Goal: Task Accomplishment & Management: Complete application form

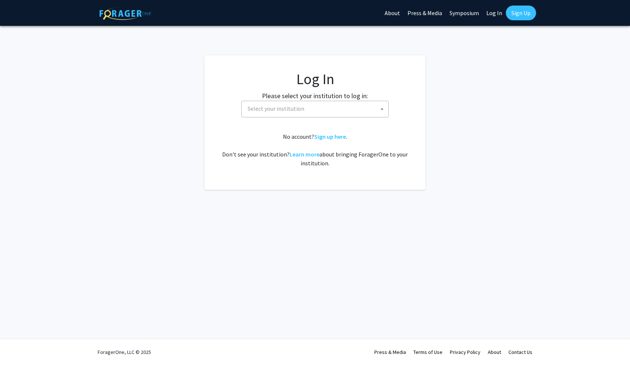
click at [279, 108] on span "Select your institution" at bounding box center [276, 108] width 57 height 7
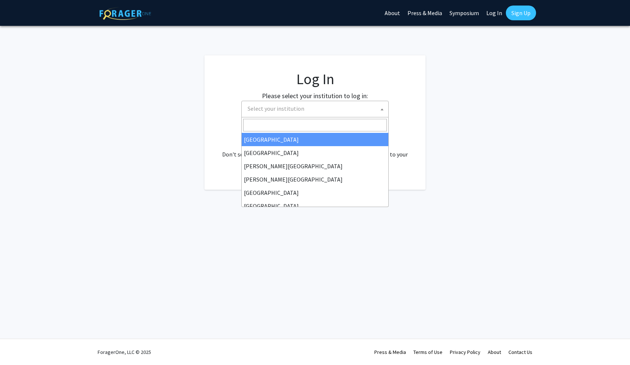
select select "34"
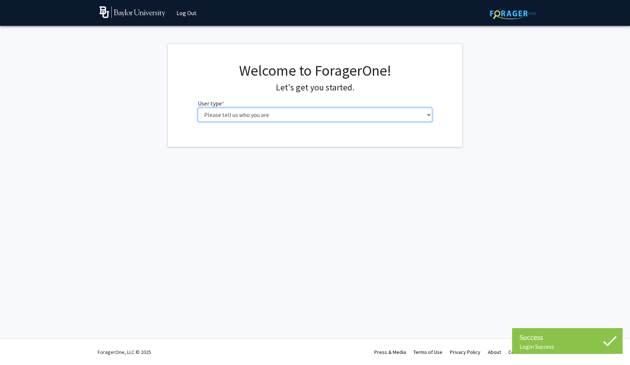
select select "1: undergrad"
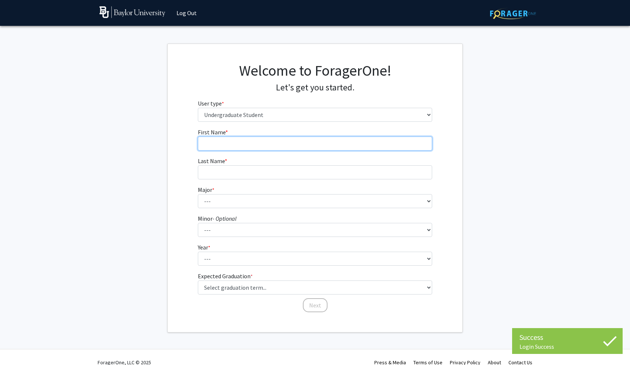
click at [337, 142] on input "First Name * required" at bounding box center [315, 143] width 235 height 14
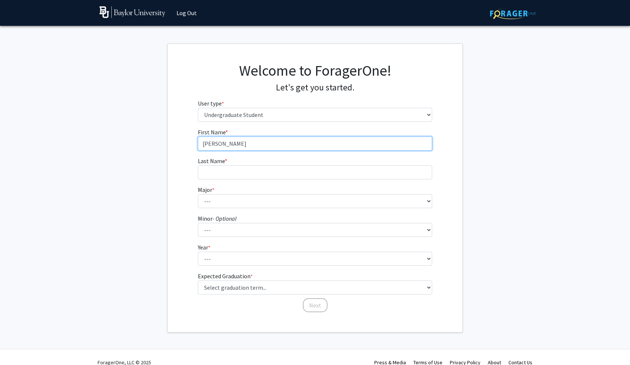
type input "Grayson"
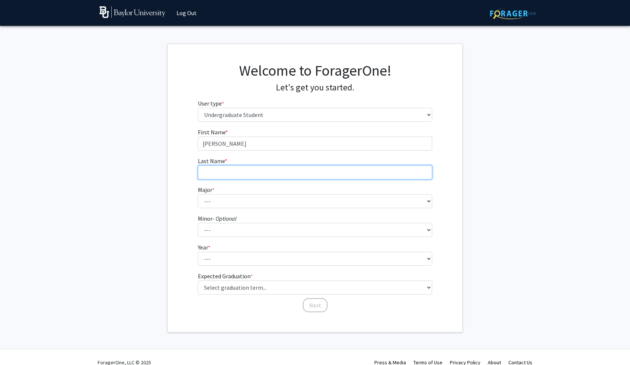
click at [303, 173] on input "Last Name * required" at bounding box center [315, 172] width 235 height 14
type input "Flowers"
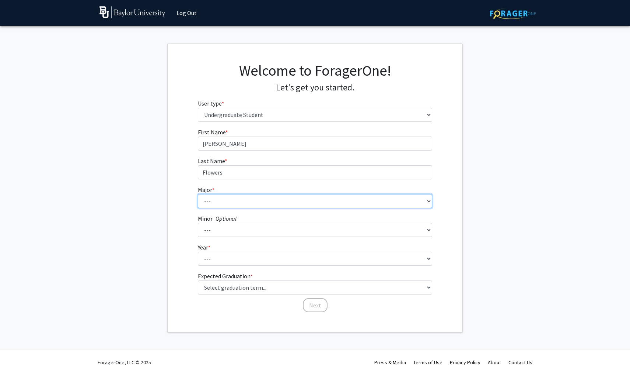
select select "64: 2729"
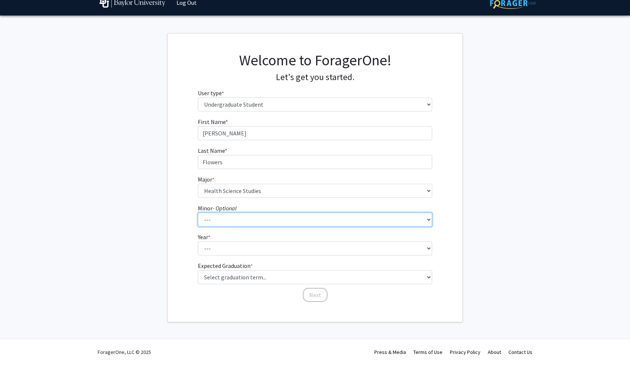
scroll to position [10, 0]
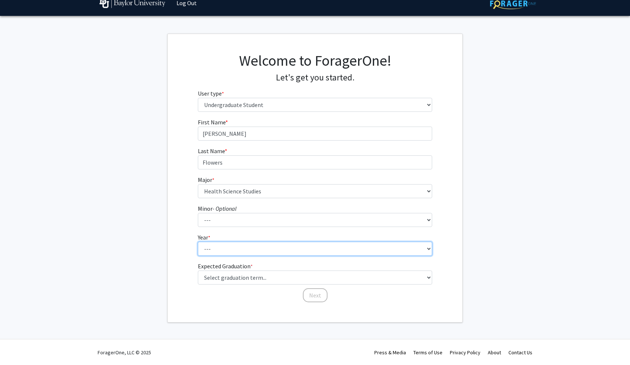
select select "2: sophomore"
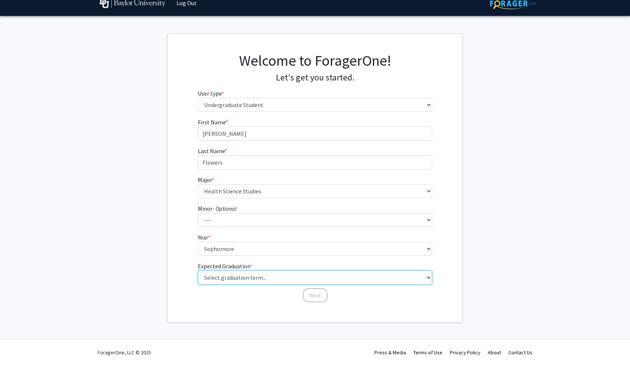
select select "13: spring_2028"
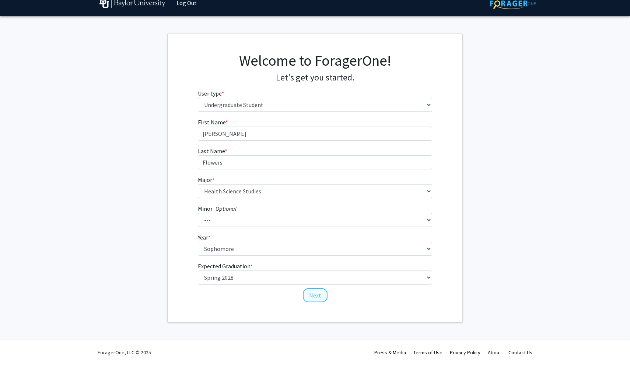
click at [314, 297] on button "Next" at bounding box center [315, 295] width 25 height 14
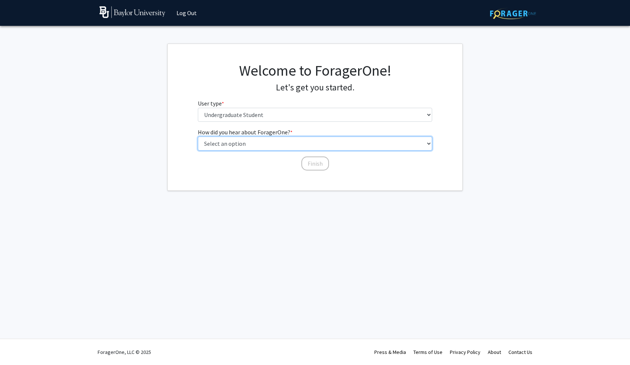
select select "3: university_website"
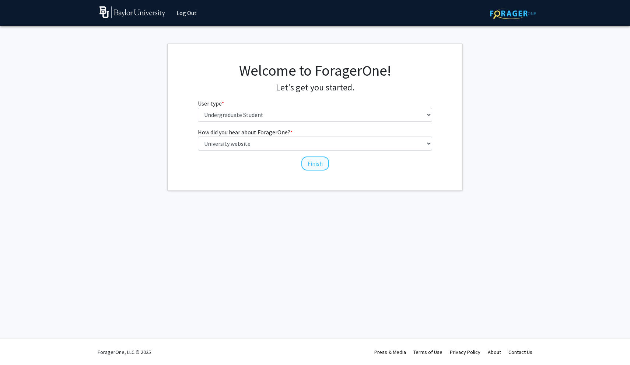
click at [313, 165] on button "Finish" at bounding box center [315, 163] width 28 height 14
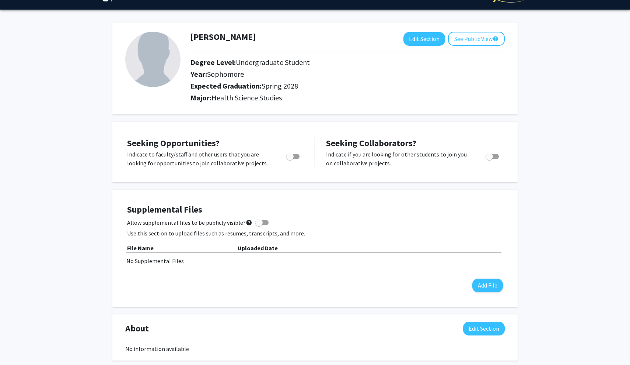
scroll to position [18, 0]
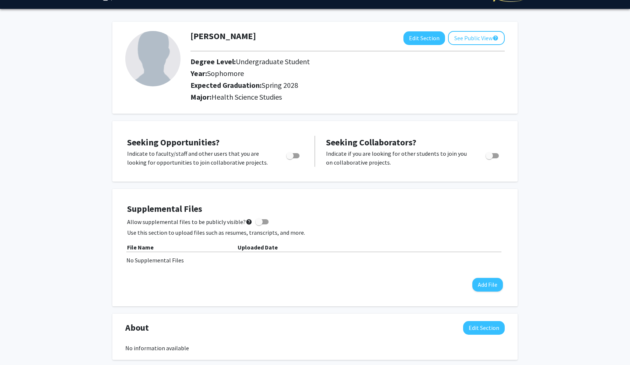
click at [289, 158] on span "Toggle" at bounding box center [289, 155] width 7 height 7
click at [290, 158] on input "Are you actively seeking opportunities?" at bounding box center [290, 158] width 0 height 0
checkbox input "true"
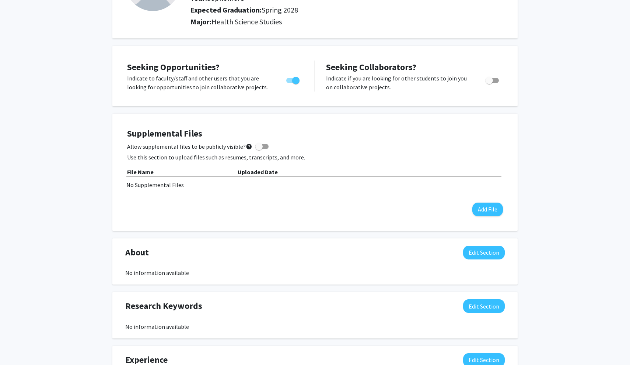
scroll to position [100, 0]
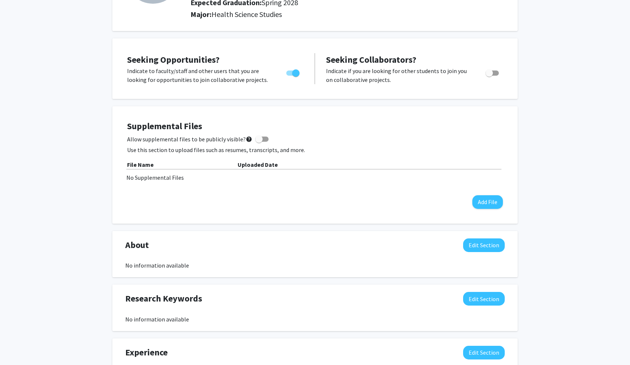
click at [255, 140] on span at bounding box center [258, 138] width 7 height 7
click at [259, 142] on input "Allow supplemental files to be publicly visible? help" at bounding box center [259, 142] width 0 height 0
checkbox input "true"
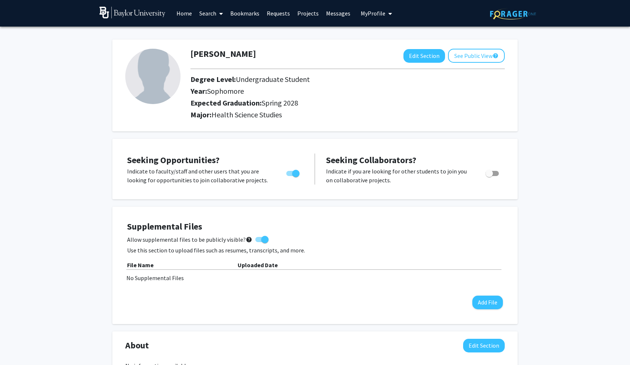
scroll to position [0, 0]
click at [120, 14] on img at bounding box center [133, 13] width 66 height 12
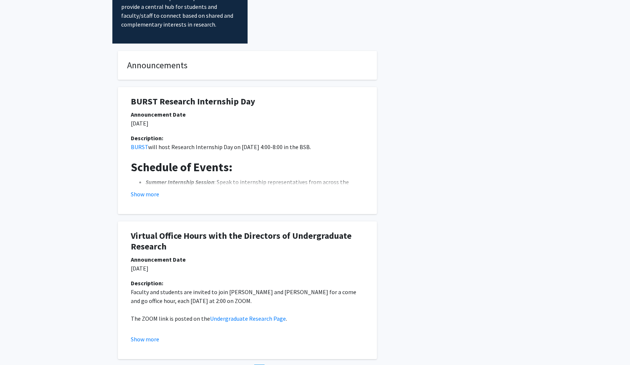
scroll to position [93, 0]
click at [148, 189] on button "Show more" at bounding box center [145, 193] width 28 height 9
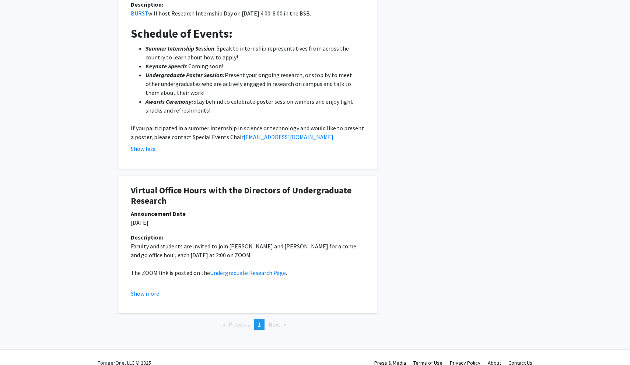
scroll to position [226, 0]
click at [143, 289] on button "Show more" at bounding box center [145, 293] width 28 height 9
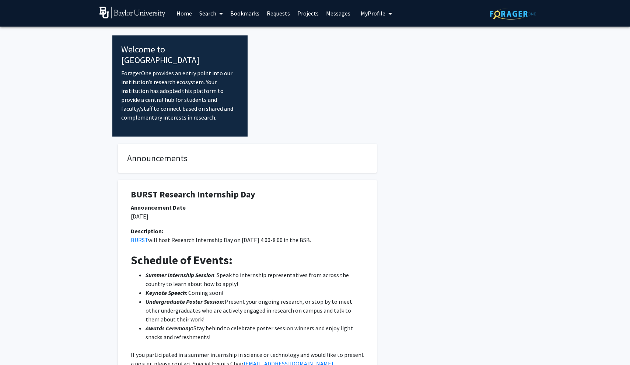
scroll to position [0, 0]
click at [185, 16] on link "Home" at bounding box center [184, 13] width 23 height 26
click at [313, 17] on link "Projects" at bounding box center [308, 13] width 29 height 26
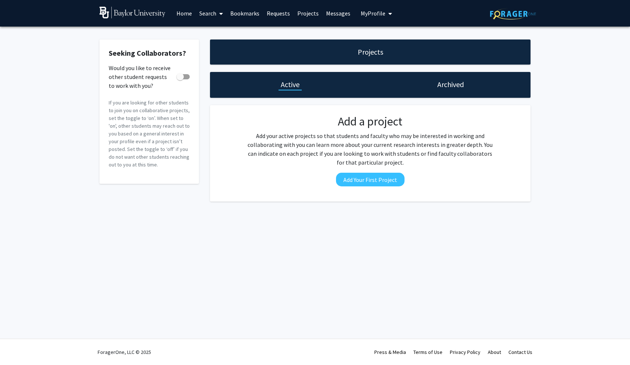
click at [279, 13] on link "Requests" at bounding box center [278, 13] width 31 height 26
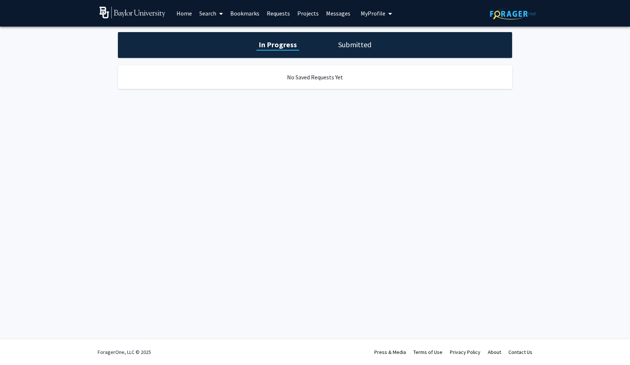
click at [247, 14] on link "Bookmarks" at bounding box center [245, 13] width 36 height 26
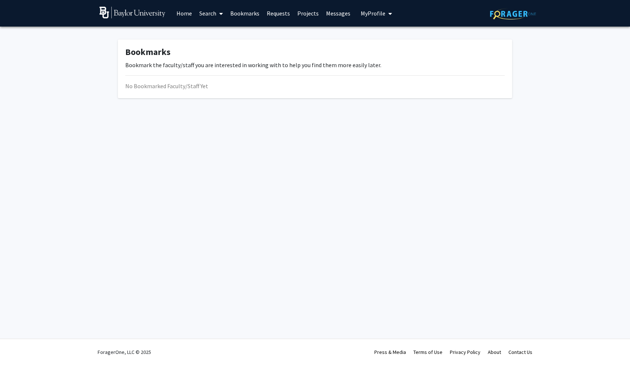
click at [186, 15] on link "Home" at bounding box center [184, 13] width 23 height 26
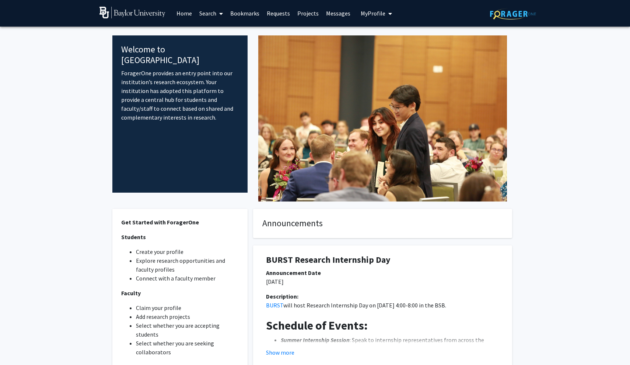
click at [207, 13] on link "Search" at bounding box center [211, 13] width 31 height 26
click at [215, 32] on span "Faculty/Staff" at bounding box center [223, 34] width 54 height 15
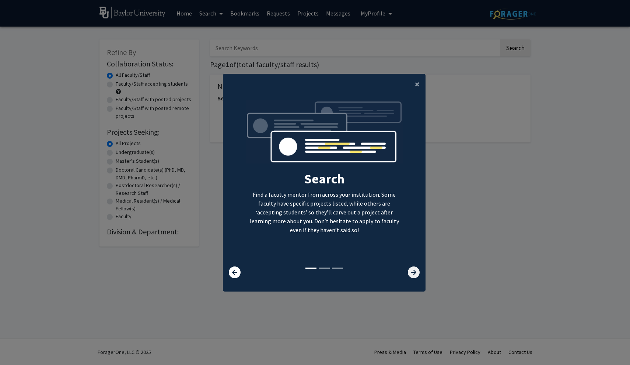
click at [415, 273] on icon at bounding box center [414, 272] width 12 height 12
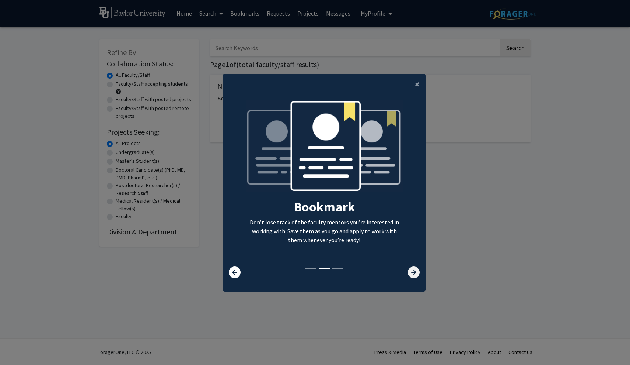
click at [415, 274] on icon at bounding box center [414, 272] width 12 height 12
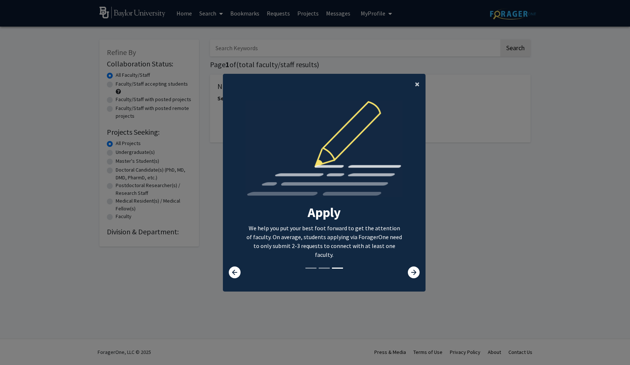
click at [415, 78] on span "×" at bounding box center [417, 83] width 5 height 11
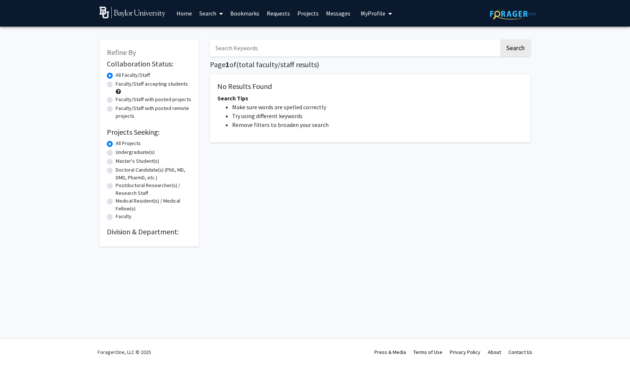
click at [236, 89] on h5 "No Results Found" at bounding box center [370, 86] width 306 height 9
click at [283, 48] on input "Search Keywords" at bounding box center [354, 47] width 289 height 17
click at [282, 178] on div "Search Page 1 of ( total faculty/staff results) No Results Found Search Tips Ma…" at bounding box center [371, 139] width 332 height 214
click at [511, 53] on button "Search" at bounding box center [516, 47] width 30 height 17
click at [240, 16] on link "Bookmarks" at bounding box center [245, 13] width 36 height 26
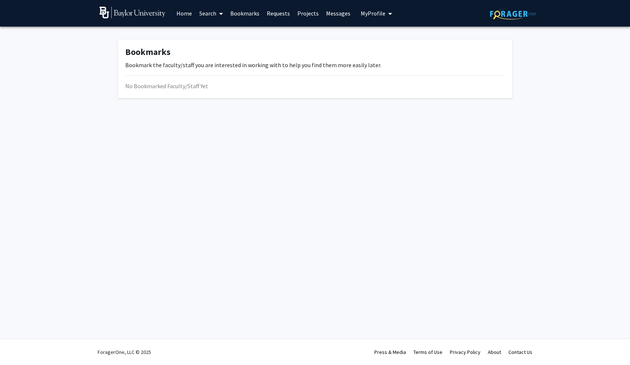
click at [273, 16] on link "Requests" at bounding box center [278, 13] width 31 height 26
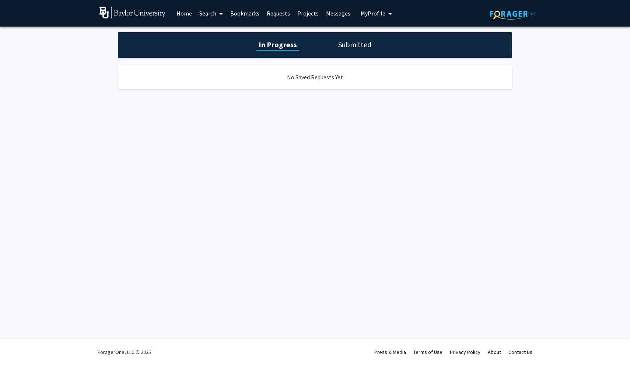
click at [305, 16] on link "Projects" at bounding box center [308, 13] width 29 height 26
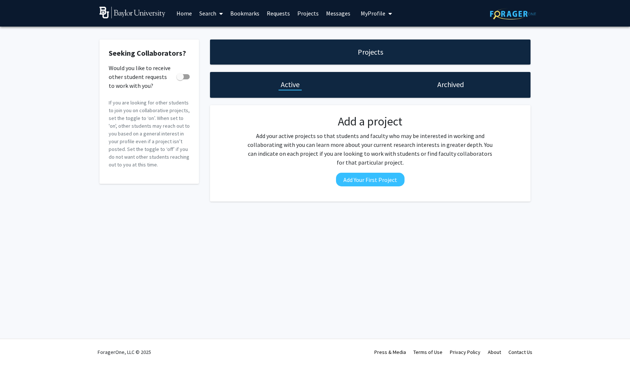
click at [341, 15] on link "Messages" at bounding box center [339, 13] width 32 height 26
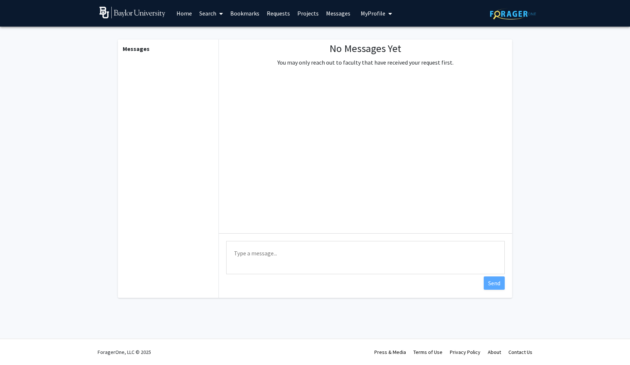
click at [380, 13] on span "My Profile" at bounding box center [373, 13] width 25 height 7
click at [386, 14] on span "My profile dropdown to access profile and logout" at bounding box center [389, 14] width 7 height 26
